Goal: Download file/media

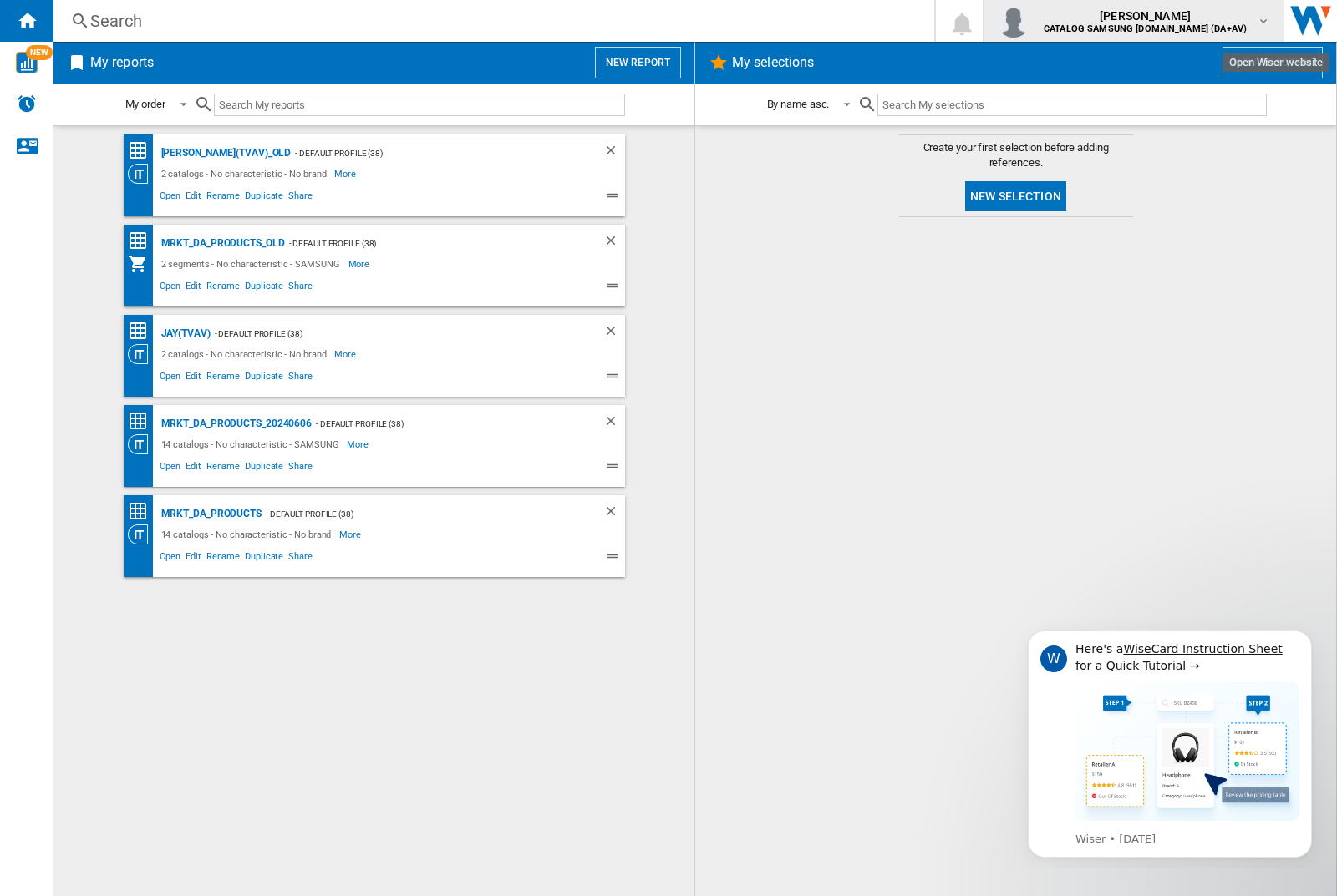
click at [1030, 21] on img "button" at bounding box center [1013, 20] width 33 height 33
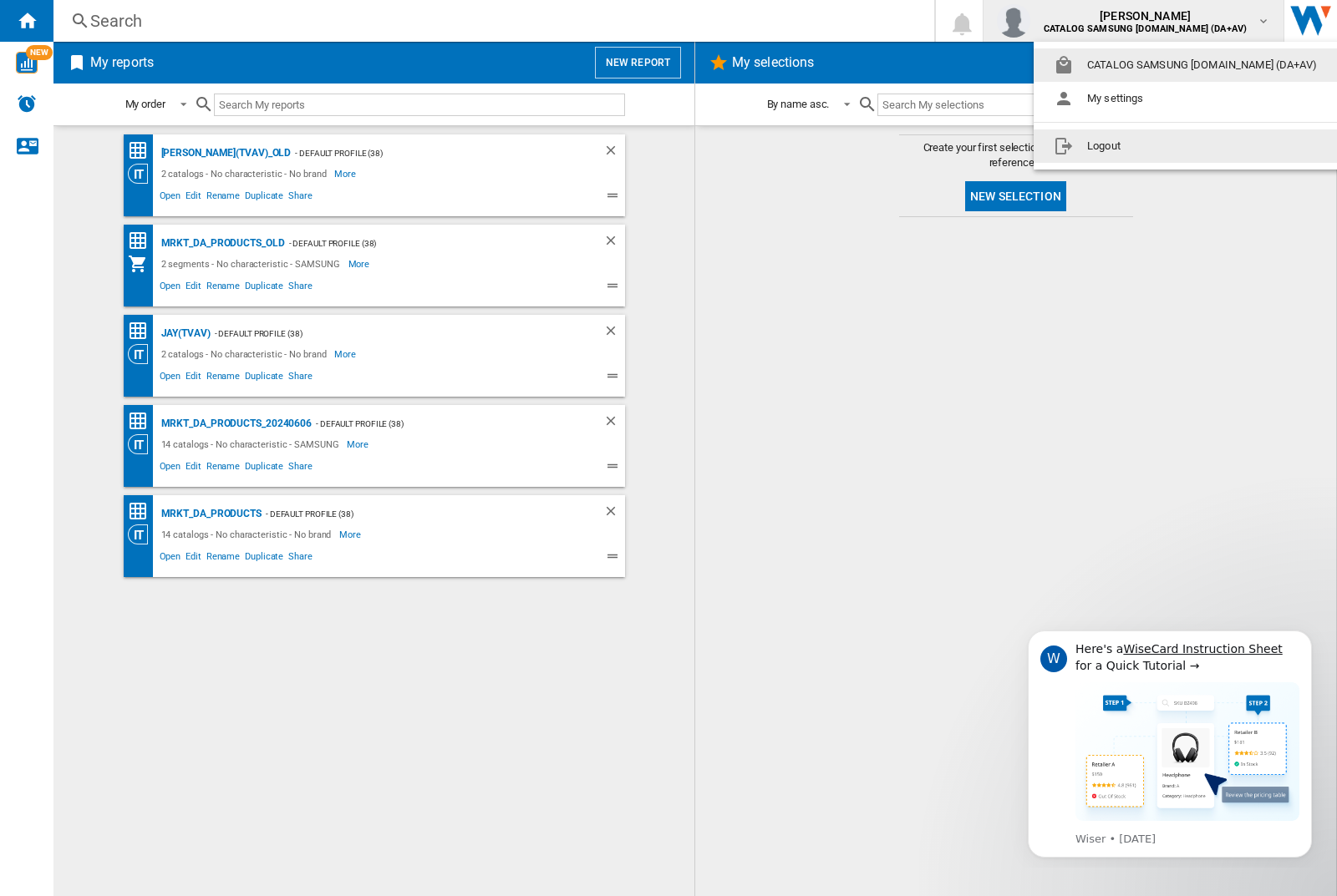
click at [1162, 147] on button "Logout" at bounding box center [1187, 146] width 309 height 33
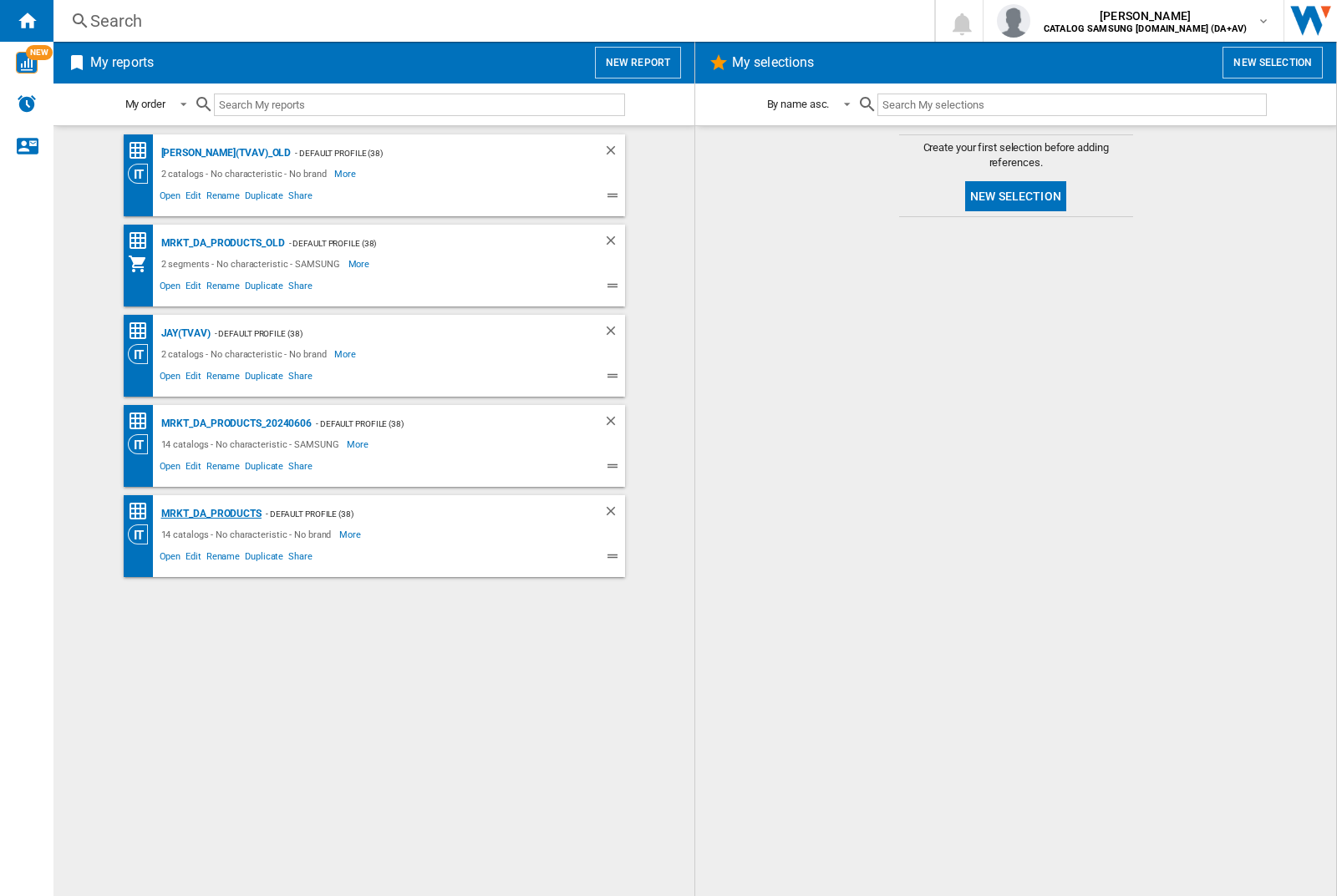
click at [210, 514] on div "MRKT_DA_PRODUCTS" at bounding box center [210, 514] width 105 height 21
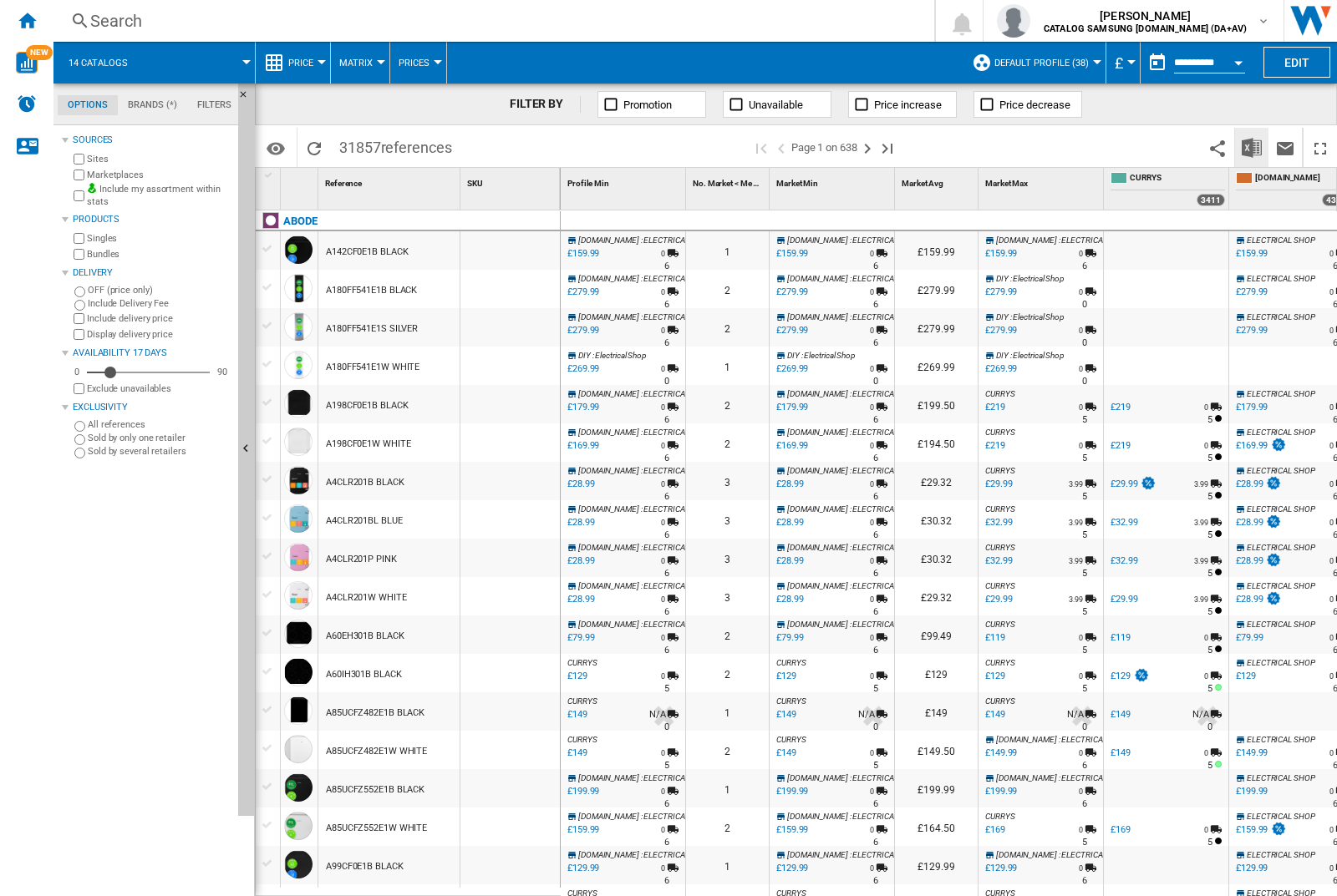
click at [1250, 147] on img "Download in Excel" at bounding box center [1251, 148] width 20 height 20
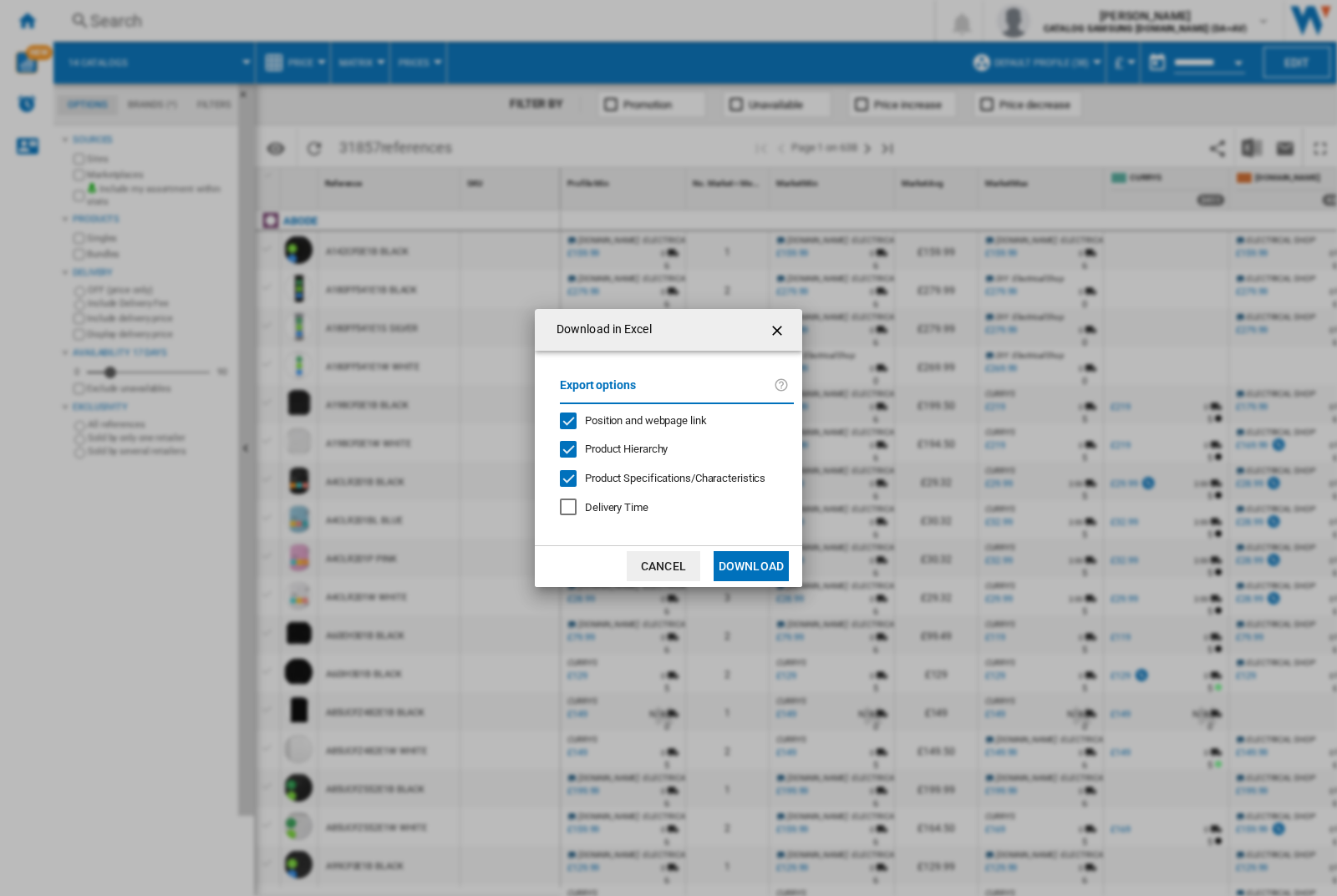
click at [634, 419] on span "Position and webpage link" at bounding box center [646, 420] width 122 height 12
click at [751, 567] on button "Download" at bounding box center [750, 567] width 75 height 30
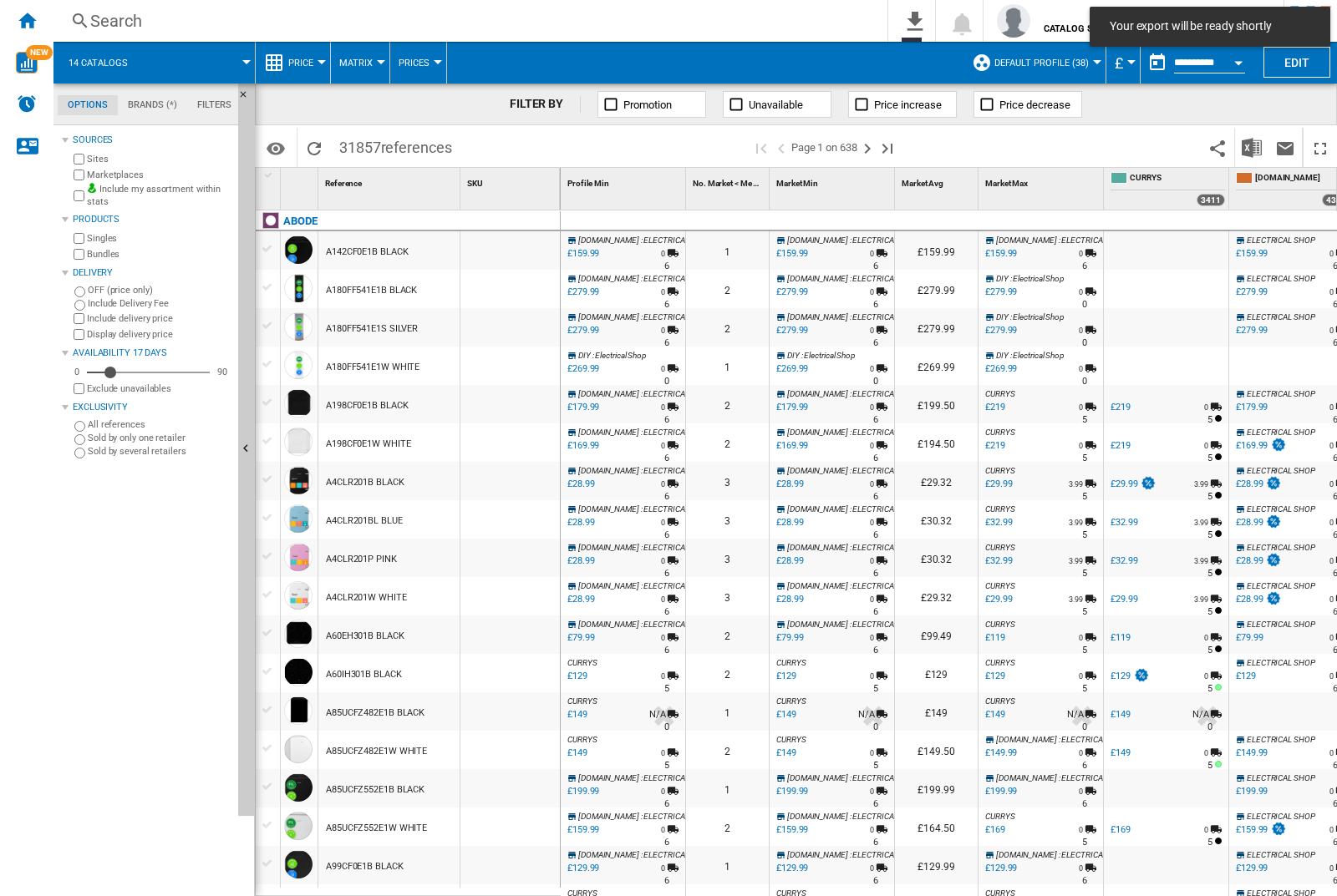
click at [515, 248] on div at bounding box center [509, 250] width 99 height 38
